Goal: Navigation & Orientation: Find specific page/section

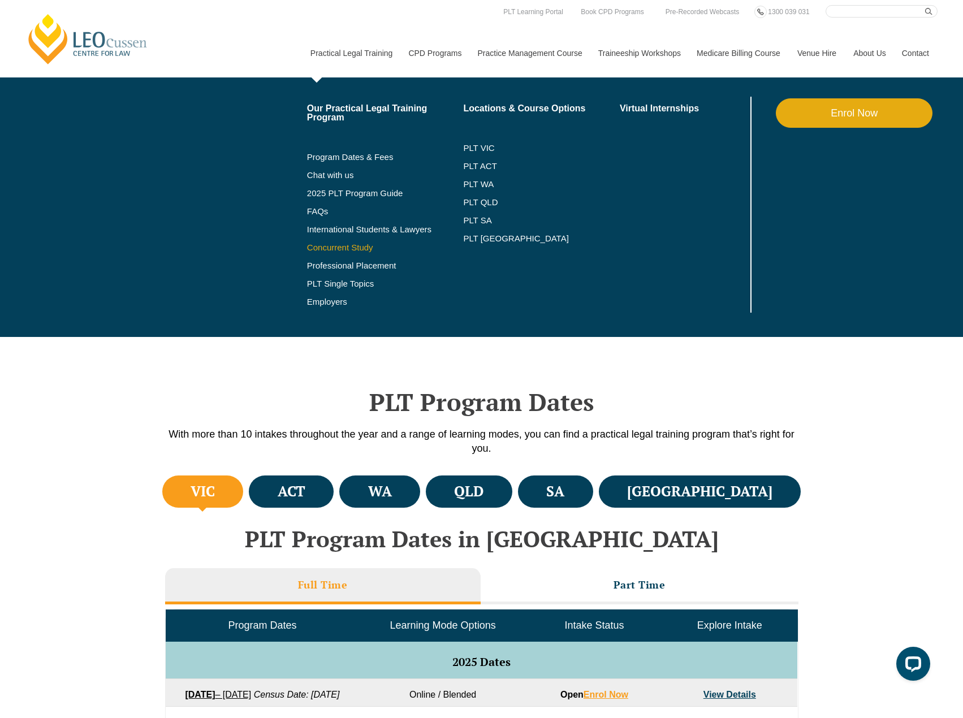
click at [360, 250] on link "Concurrent Study" at bounding box center [385, 247] width 157 height 9
